Goal: Transaction & Acquisition: Purchase product/service

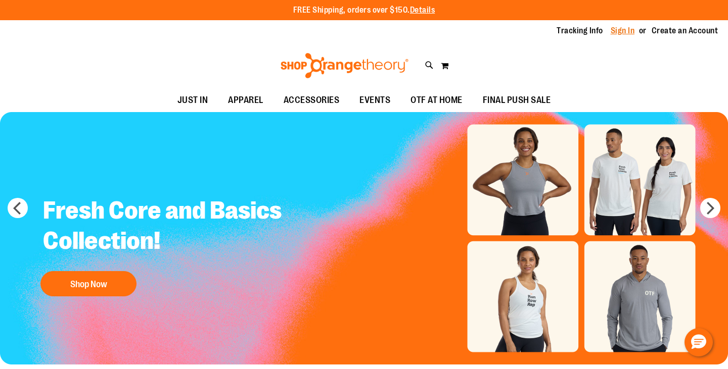
click at [610, 32] on link "Sign In" at bounding box center [622, 30] width 24 height 11
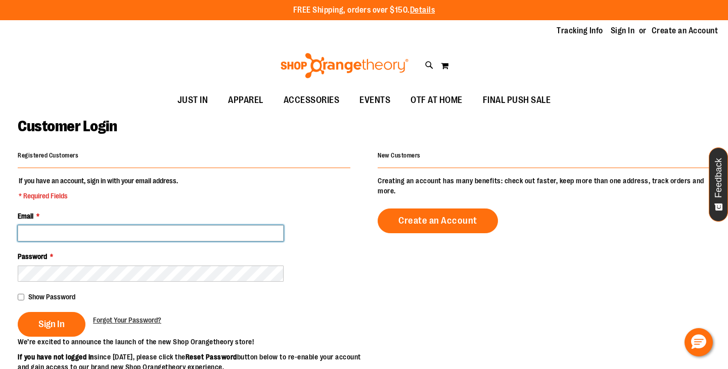
click at [158, 230] on input "Email *" at bounding box center [151, 233] width 266 height 16
click at [73, 226] on input "Email *" at bounding box center [151, 233] width 266 height 16
type input "**********"
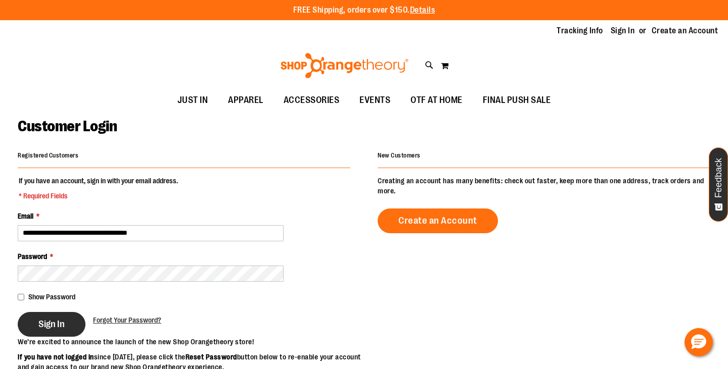
click at [50, 321] on span "Sign In" at bounding box center [51, 324] width 26 height 11
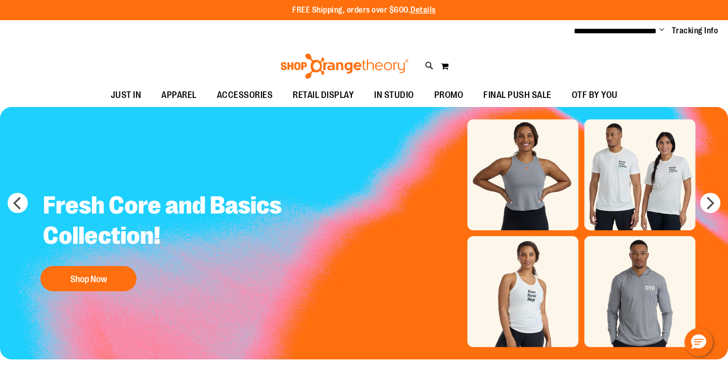
click at [659, 33] on span "Change" at bounding box center [661, 31] width 5 height 10
click at [520, 71] on div "Toggle Nav Search Popular Suggestions Advanced Search" at bounding box center [364, 63] width 728 height 41
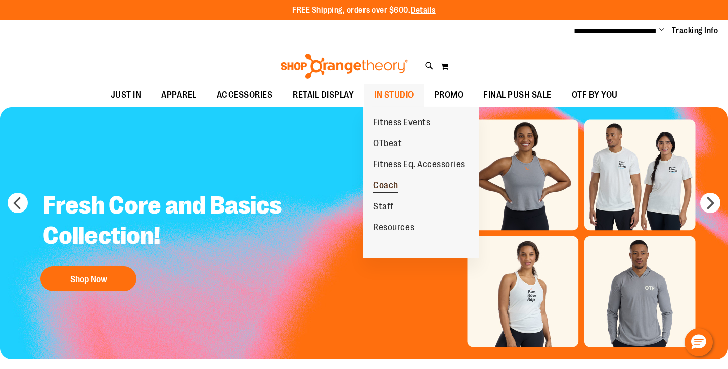
click at [390, 191] on span "Coach" at bounding box center [385, 186] width 25 height 13
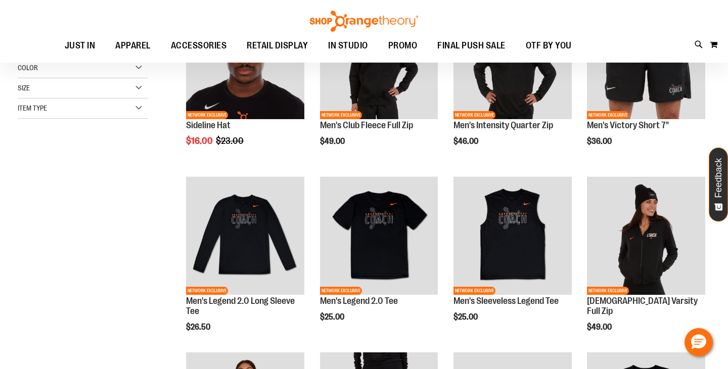
scroll to position [23, 0]
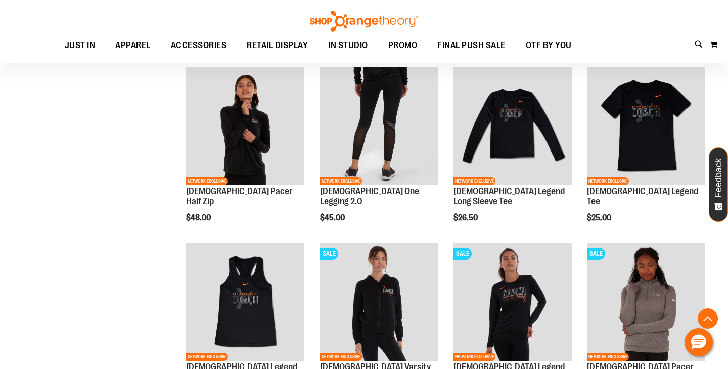
scroll to position [385, 0]
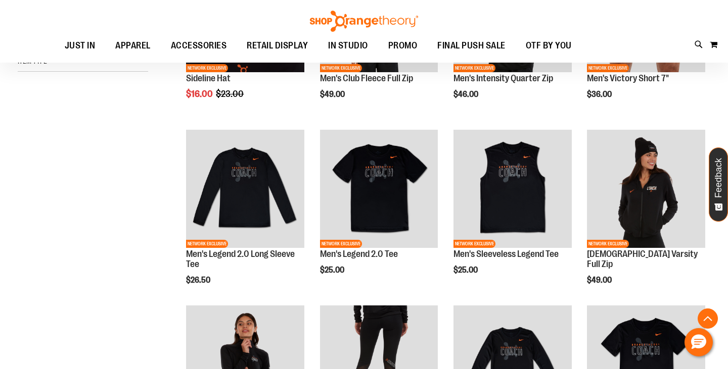
scroll to position [138, 0]
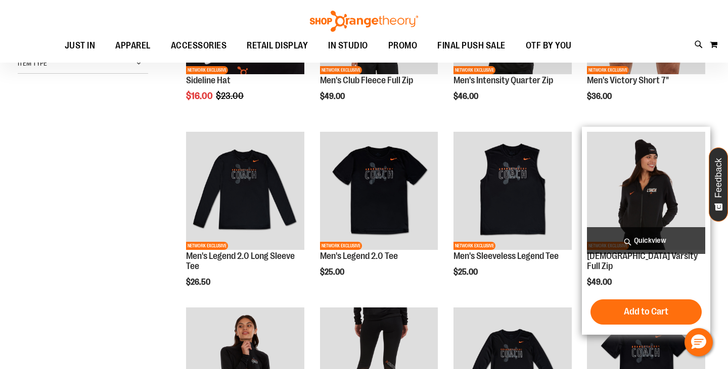
click at [646, 241] on span "Quickview" at bounding box center [646, 240] width 118 height 27
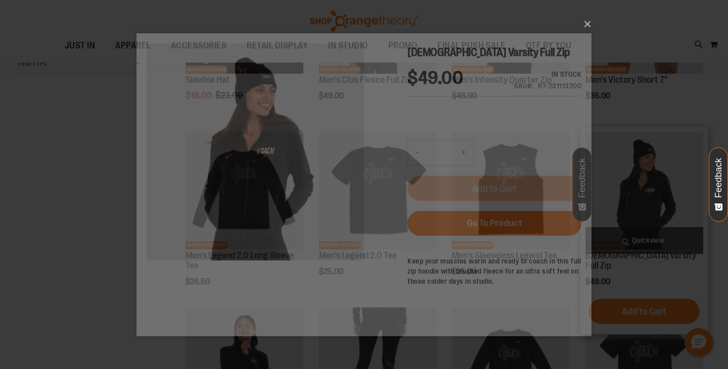
scroll to position [0, 0]
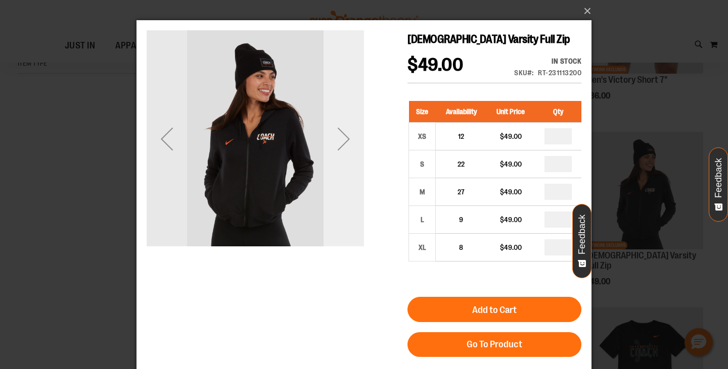
click at [343, 142] on div "Next" at bounding box center [343, 139] width 40 height 40
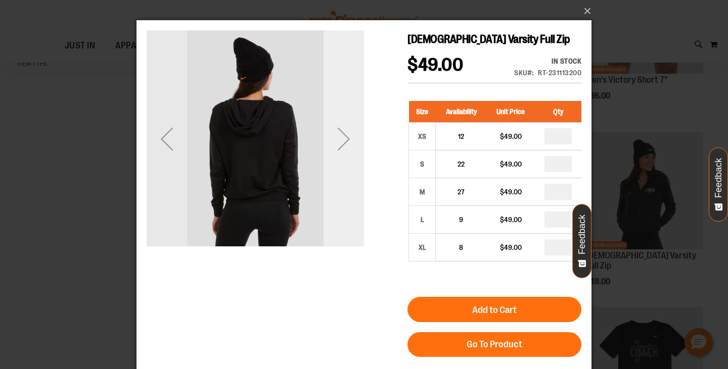
click at [343, 142] on div "Next" at bounding box center [343, 139] width 40 height 40
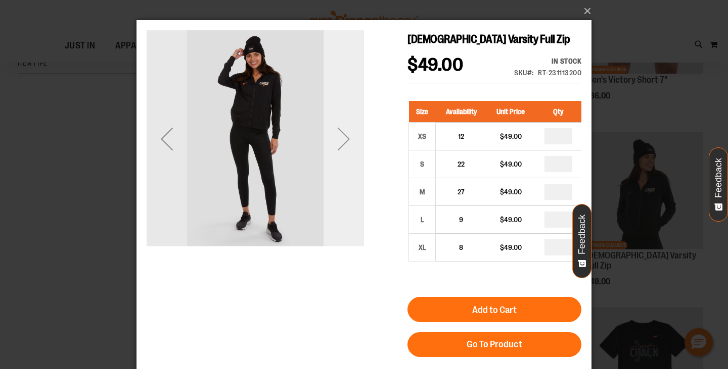
click at [343, 142] on div "Next" at bounding box center [343, 139] width 40 height 40
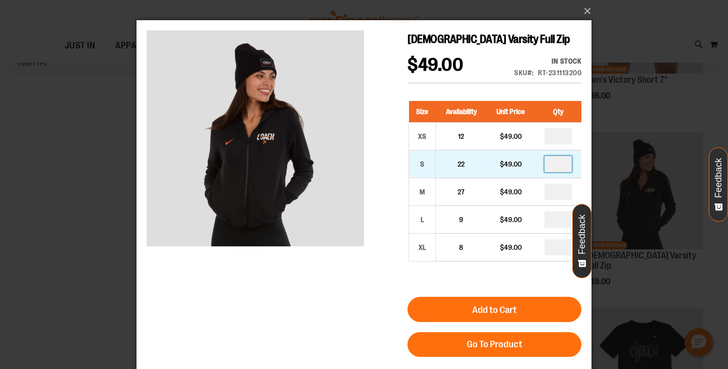
click at [561, 164] on input "number" at bounding box center [557, 164] width 27 height 16
type input "*"
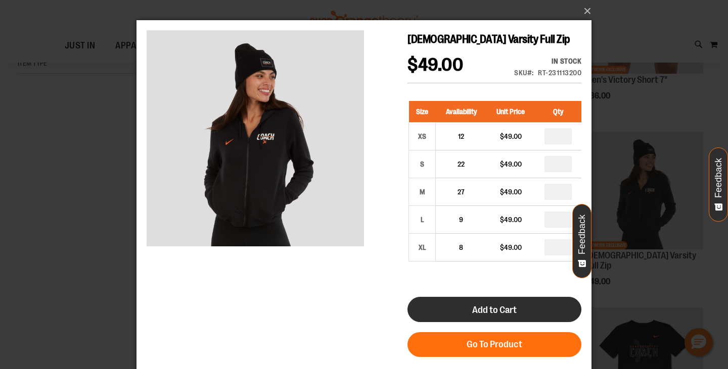
click at [505, 313] on span "Add to Cart" at bounding box center [494, 310] width 44 height 11
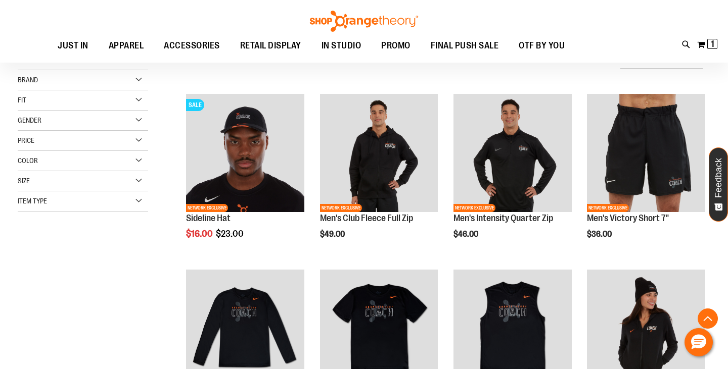
scroll to position [345, 0]
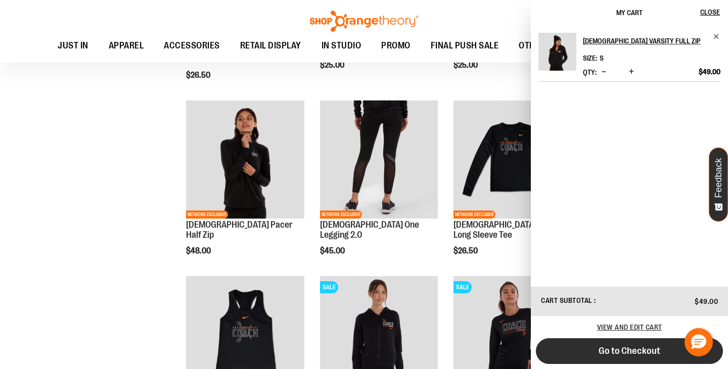
click at [640, 352] on span "Go to Checkout" at bounding box center [629, 351] width 62 height 11
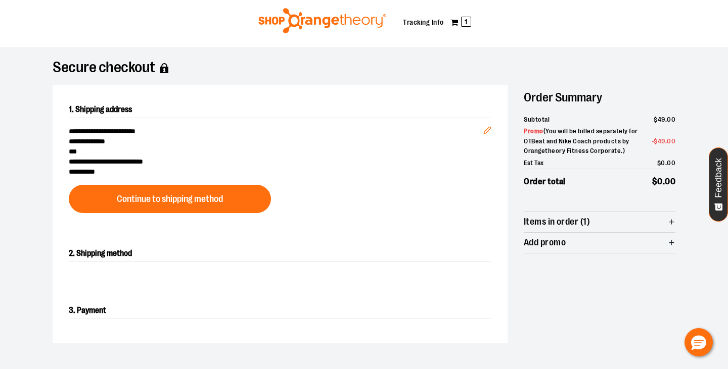
scroll to position [24, 0]
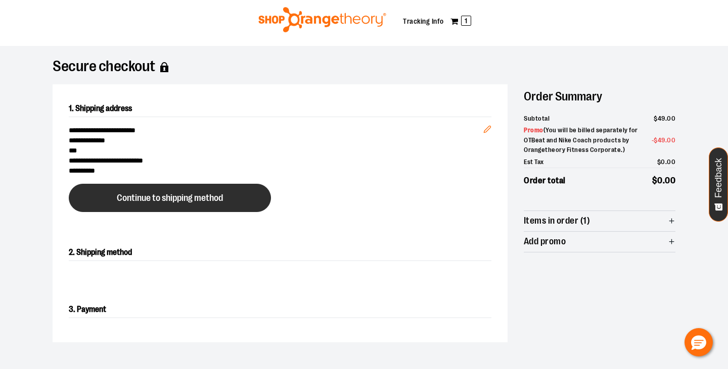
click at [165, 203] on button "Continue to shipping method" at bounding box center [170, 198] width 202 height 28
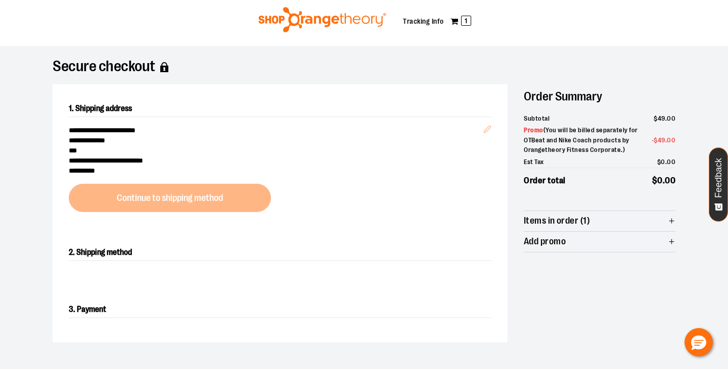
click at [703, 346] on div at bounding box center [364, 346] width 728 height 0
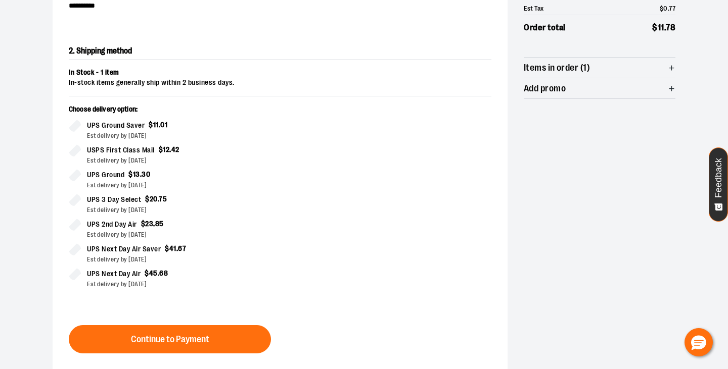
scroll to position [200, 0]
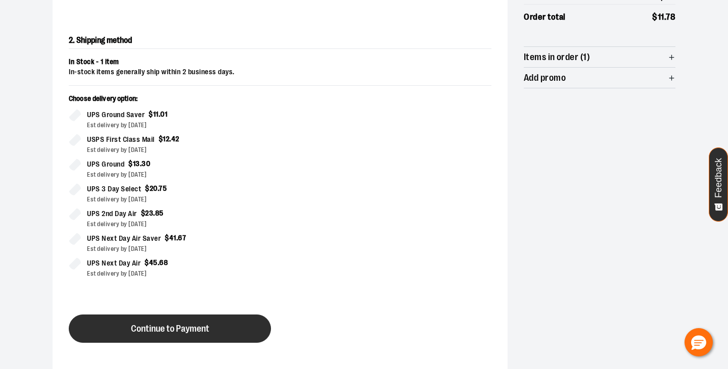
click at [222, 332] on button "Continue to Payment" at bounding box center [170, 329] width 202 height 28
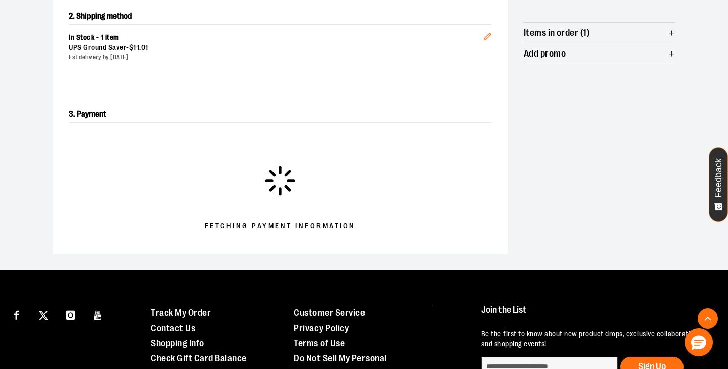
scroll to position [220, 0]
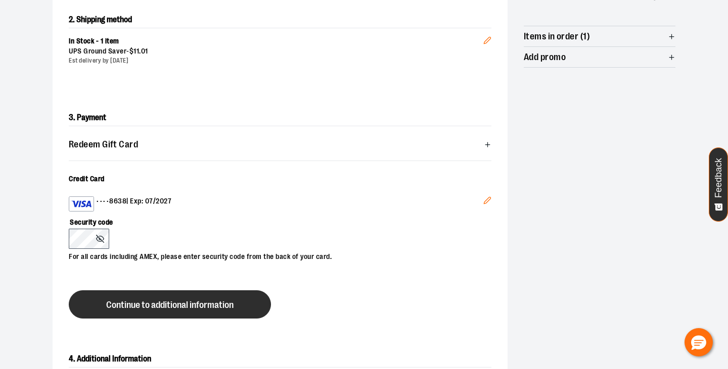
click at [219, 316] on button "Continue to additional information" at bounding box center [170, 305] width 202 height 28
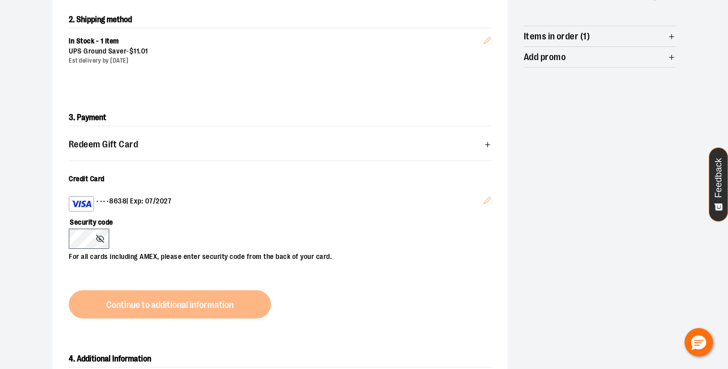
click at [212, 311] on div "3. Payment Redeem Gift Card Card number * Pin number * Apply gift card Cancel C…" at bounding box center [280, 213] width 455 height 241
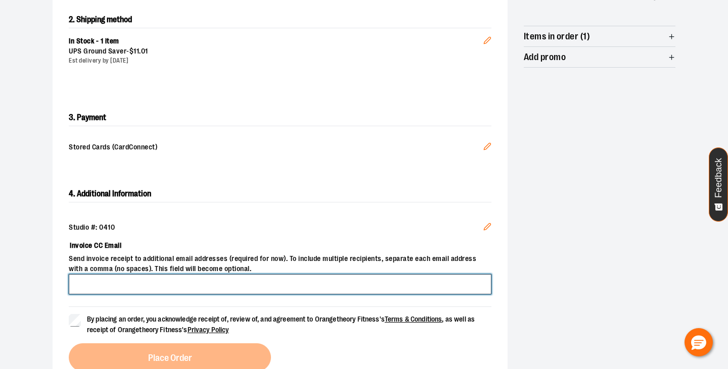
click at [342, 279] on input "Invoice CC Email" at bounding box center [280, 284] width 422 height 20
type input "**********"
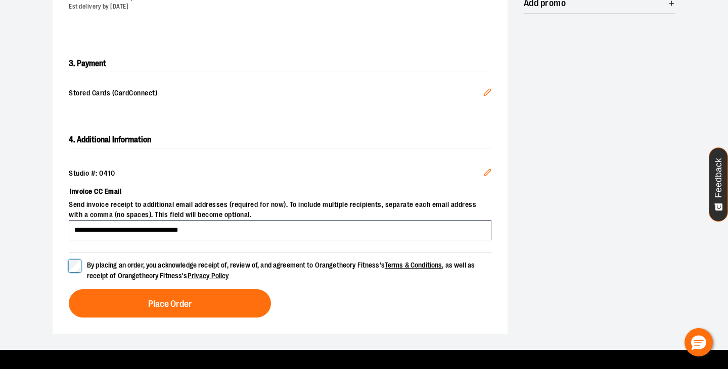
scroll to position [275, 0]
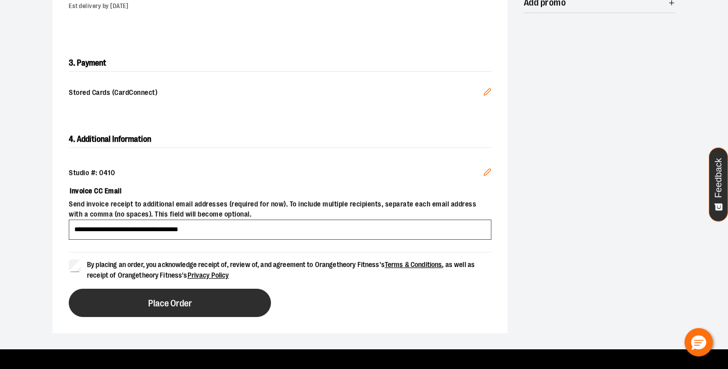
click at [143, 301] on button "Place Order" at bounding box center [170, 303] width 202 height 28
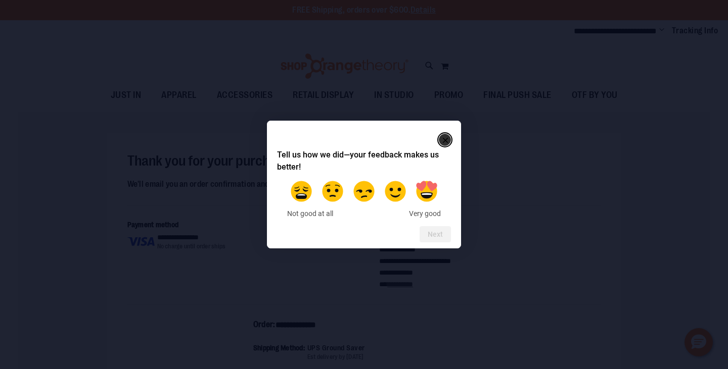
click at [445, 139] on rect "Close" at bounding box center [445, 140] width 12 height 12
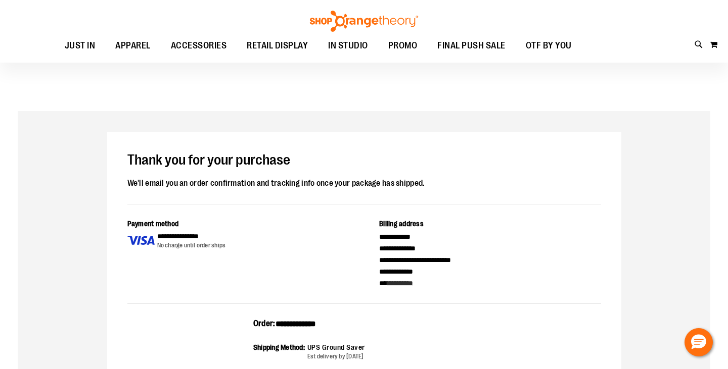
scroll to position [613, 0]
